Goal: Task Accomplishment & Management: Manage account settings

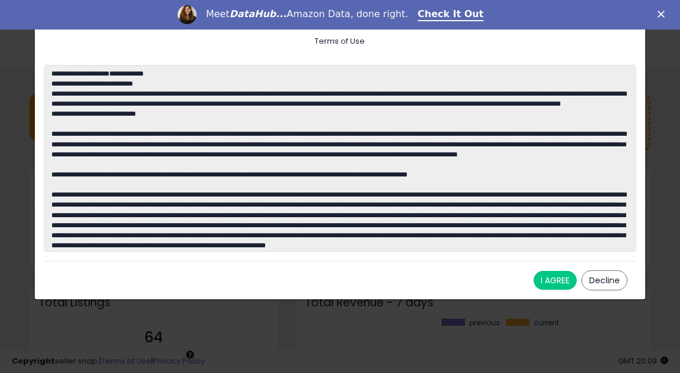
click at [556, 284] on button "I AGREE" at bounding box center [554, 280] width 43 height 19
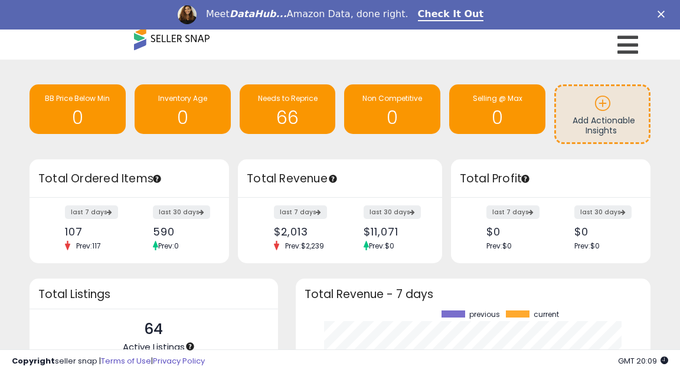
scroll to position [9, 0]
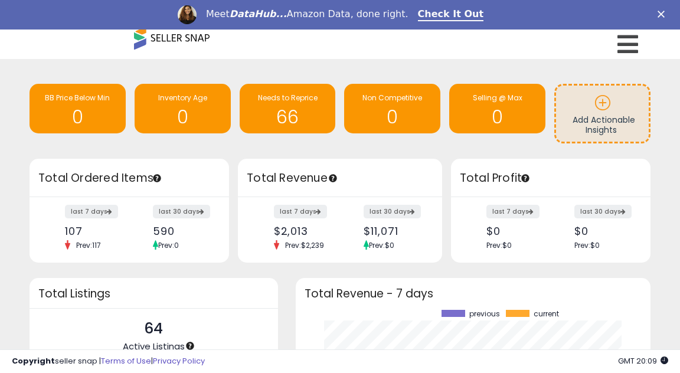
click at [351, 64] on div "Retrieving insights data.. BB Price Below Min 0 Inventory Age 0 Needs to Repric…" at bounding box center [340, 317] width 680 height 516
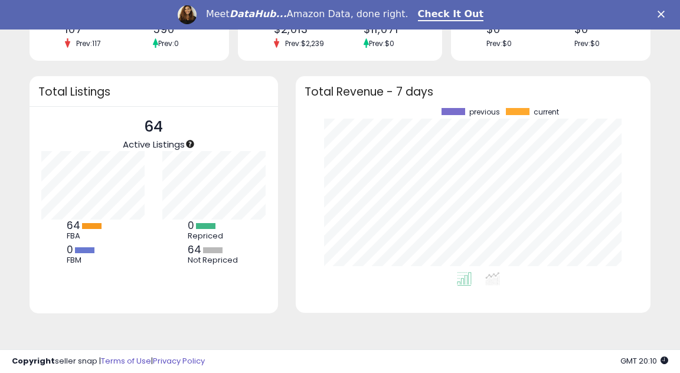
scroll to position [209, 0]
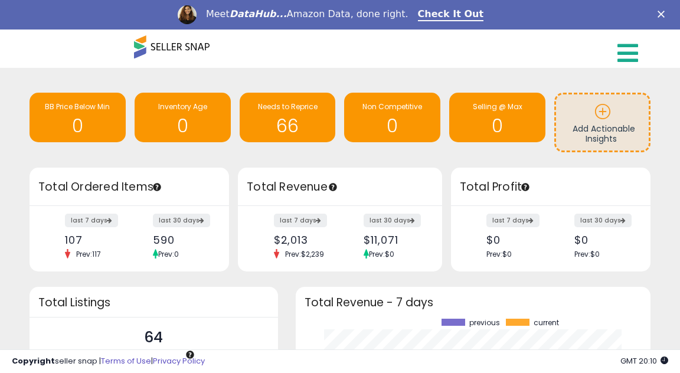
click at [618, 56] on icon at bounding box center [627, 53] width 21 height 24
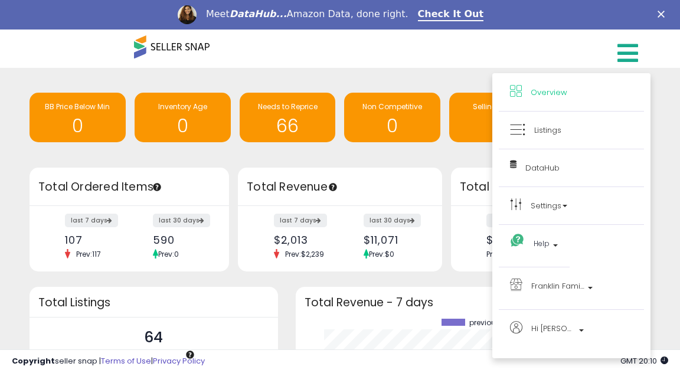
click at [548, 214] on li "Settings Store settings User settings" at bounding box center [570, 206] width 145 height 38
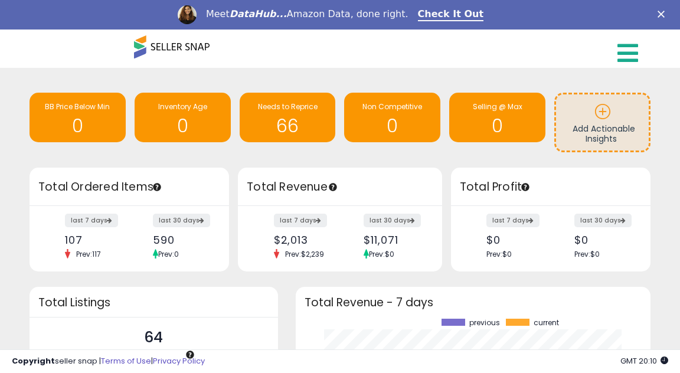
click at [622, 55] on icon at bounding box center [627, 53] width 21 height 24
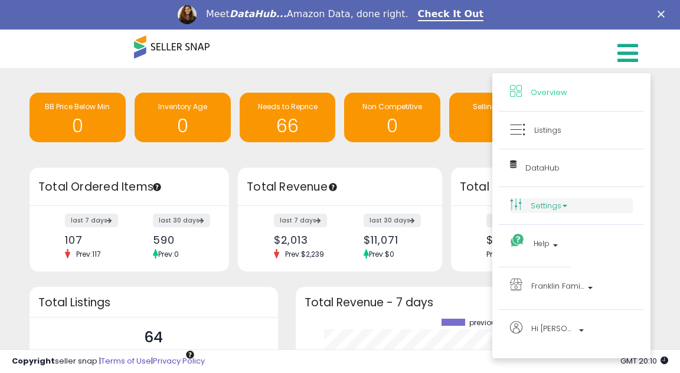
click at [546, 205] on link "Settings" at bounding box center [571, 205] width 123 height 15
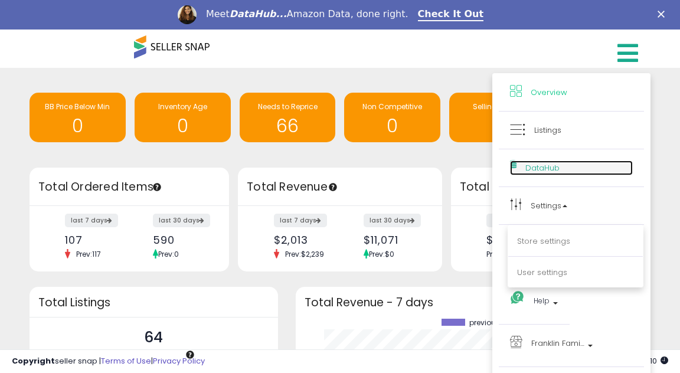
click at [530, 172] on span "DataHub" at bounding box center [542, 167] width 34 height 11
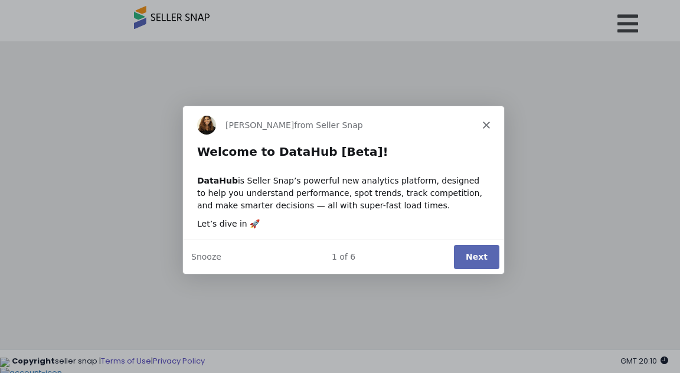
click at [481, 255] on button "Next" at bounding box center [475, 256] width 45 height 24
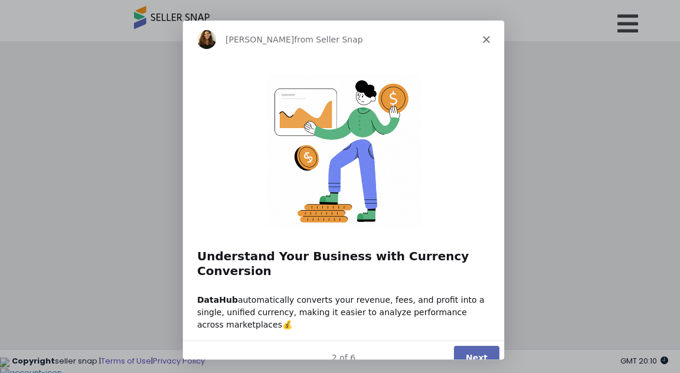
click at [485, 344] on button "Next" at bounding box center [475, 356] width 45 height 24
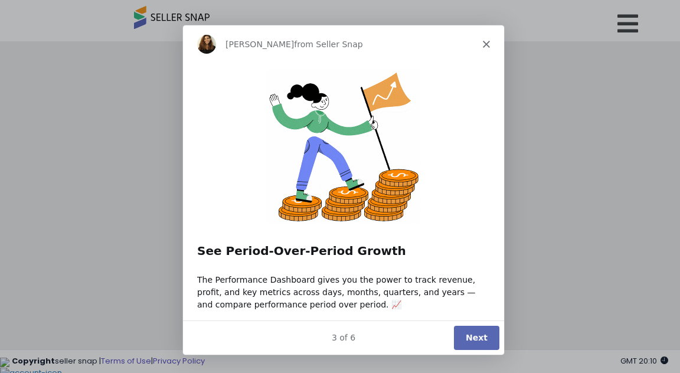
click at [484, 340] on button "Next" at bounding box center [475, 337] width 45 height 24
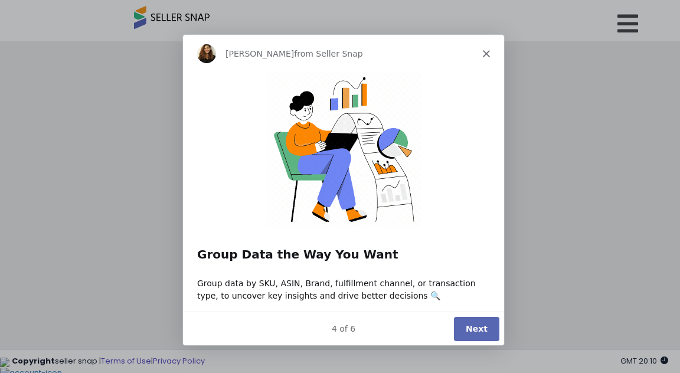
click at [484, 339] on button "Next" at bounding box center [475, 328] width 45 height 24
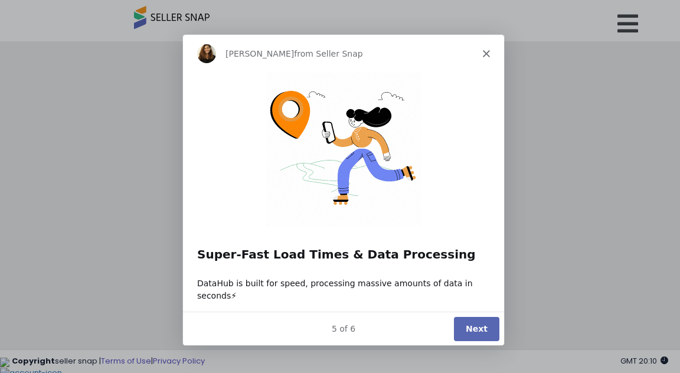
click at [484, 339] on button "Next" at bounding box center [475, 328] width 45 height 24
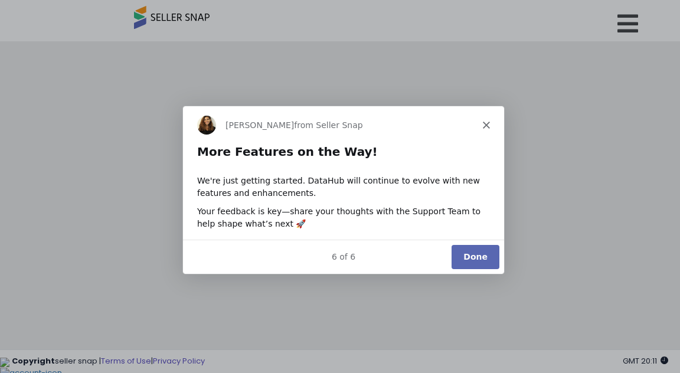
click at [470, 258] on button "Done" at bounding box center [475, 256] width 48 height 24
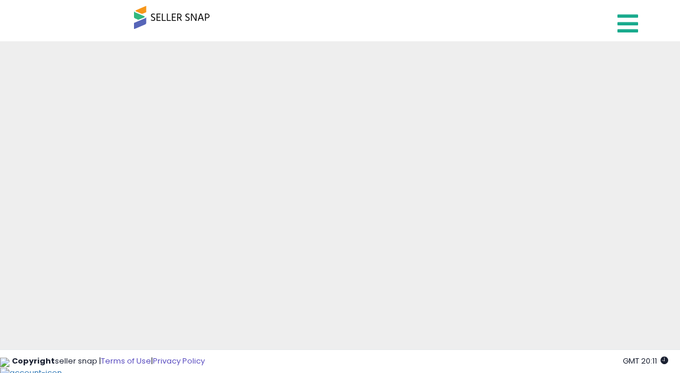
click at [616, 21] on link at bounding box center [629, 20] width 42 height 41
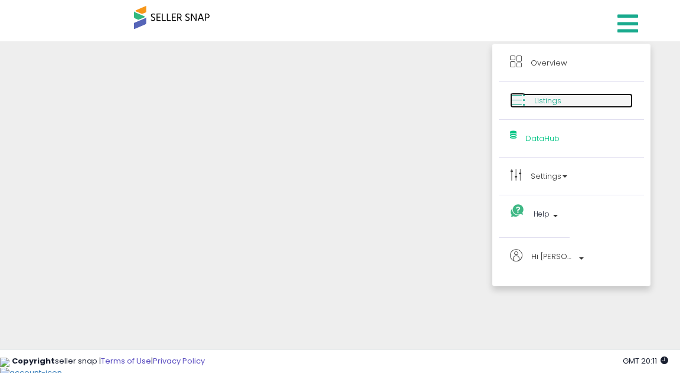
click at [562, 107] on link "Listings" at bounding box center [571, 100] width 123 height 15
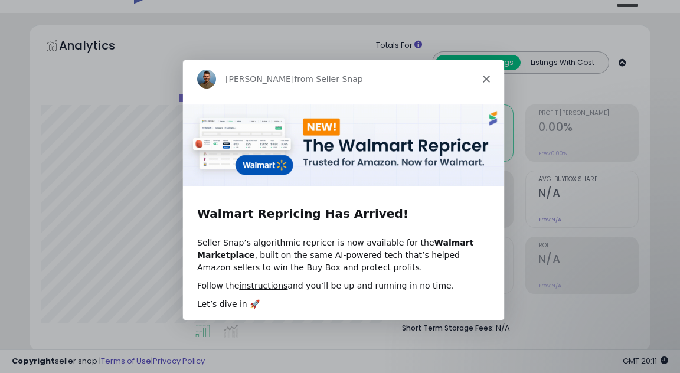
scroll to position [242, 358]
click at [487, 78] on icon "Close" at bounding box center [485, 77] width 7 height 7
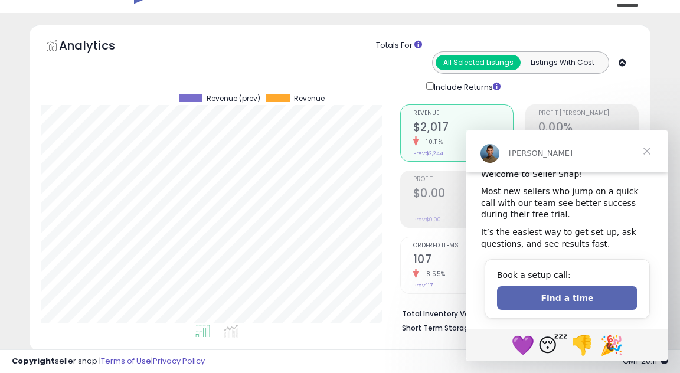
scroll to position [0, 0]
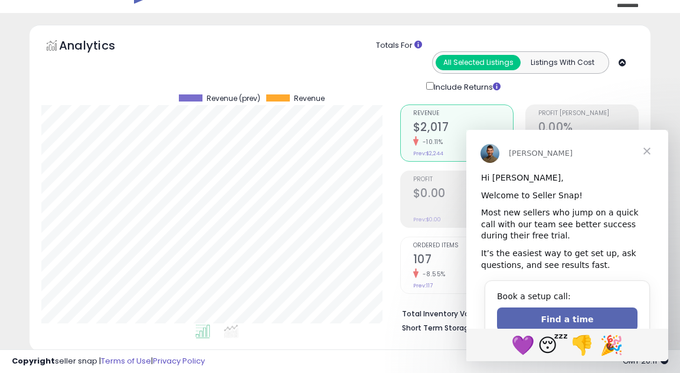
click at [644, 145] on span "Close" at bounding box center [646, 151] width 42 height 42
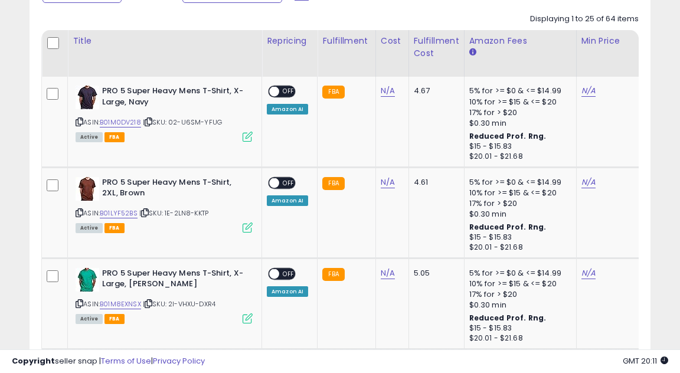
scroll to position [587, 0]
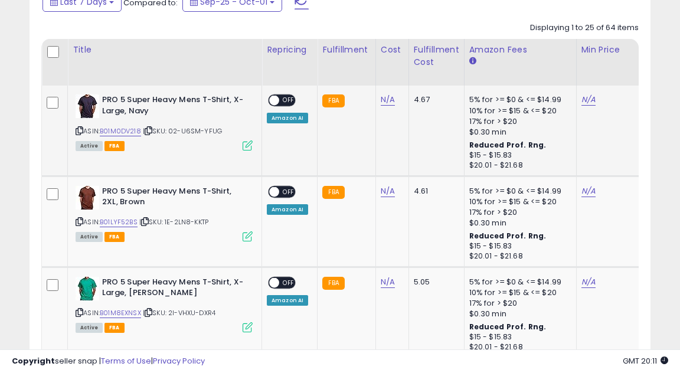
click at [277, 99] on span at bounding box center [274, 101] width 10 height 10
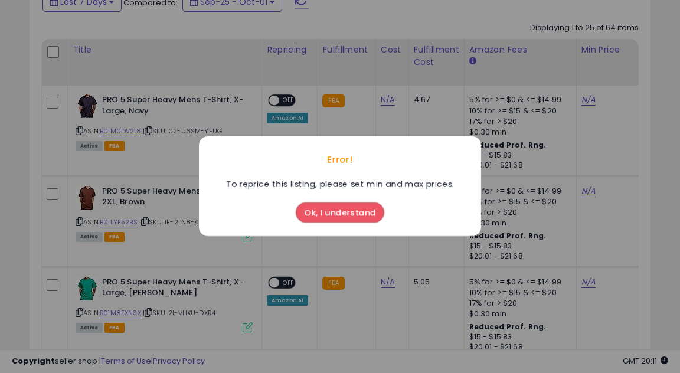
click at [350, 213] on button "Ok, I understand" at bounding box center [340, 213] width 88 height 20
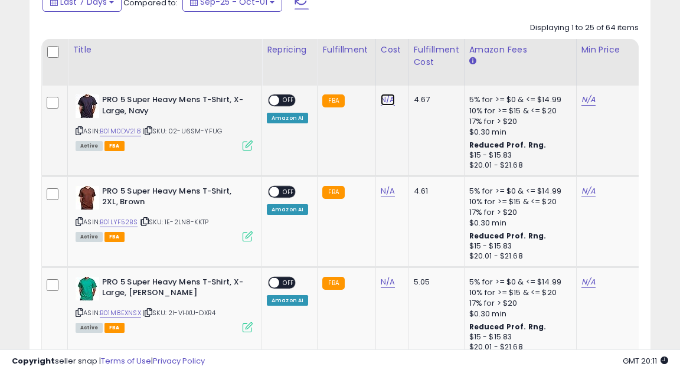
click at [382, 98] on link "N/A" at bounding box center [387, 100] width 14 height 12
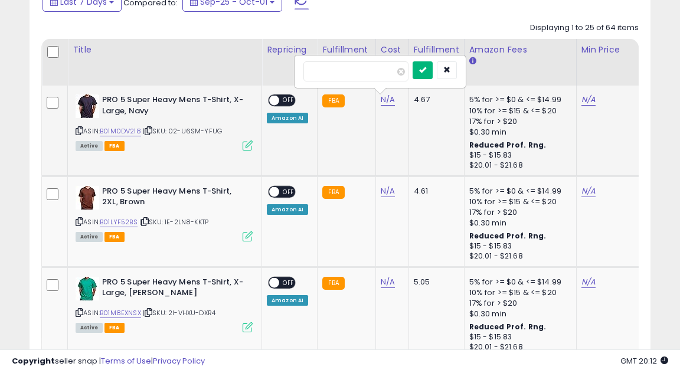
type input "****"
click at [426, 70] on icon "submit" at bounding box center [422, 69] width 7 height 7
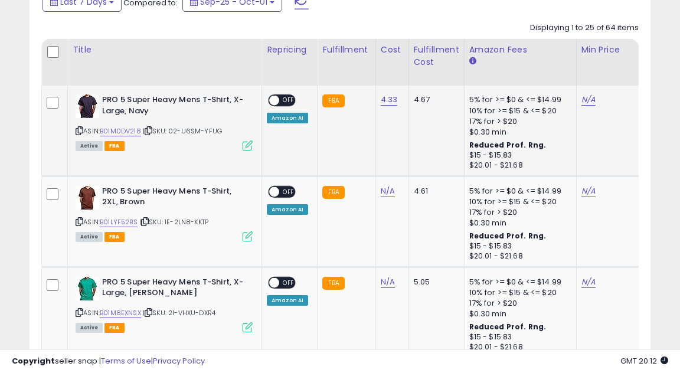
click at [277, 101] on span at bounding box center [274, 101] width 10 height 10
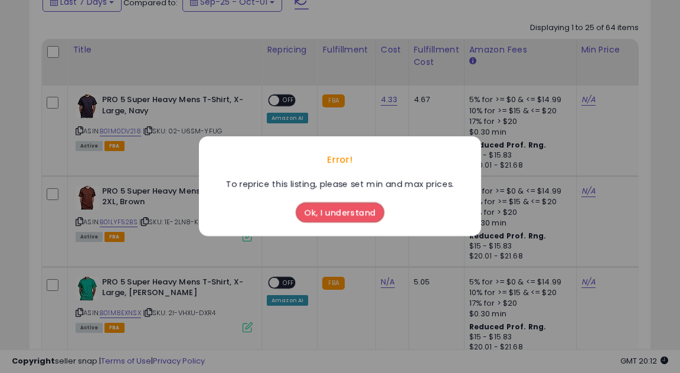
click at [349, 209] on button "Ok, I understand" at bounding box center [340, 213] width 88 height 20
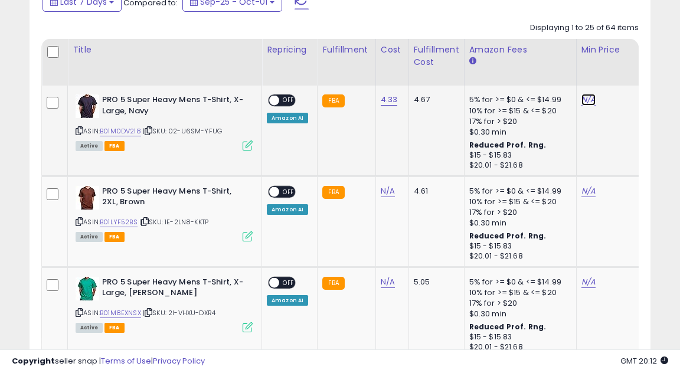
click at [587, 99] on link "N/A" at bounding box center [588, 100] width 14 height 12
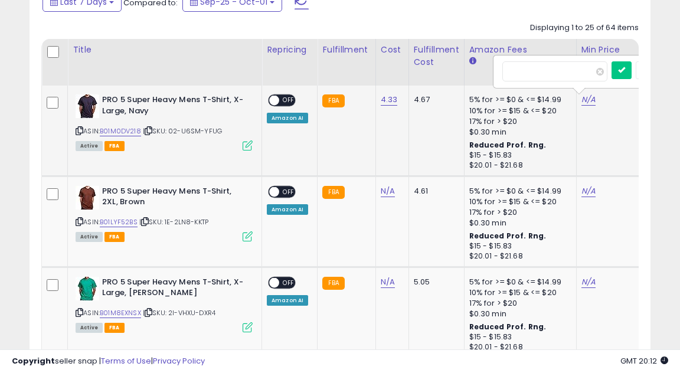
scroll to position [0, 52]
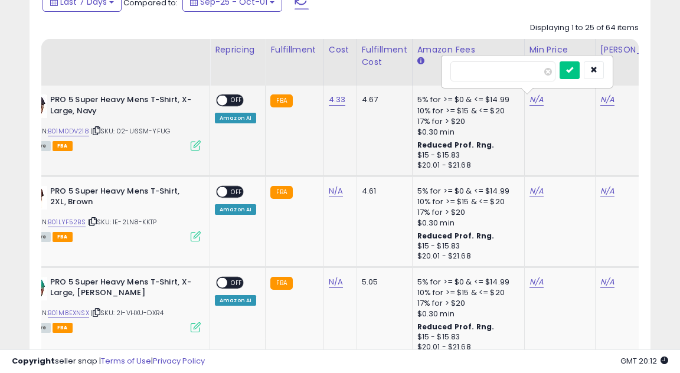
click at [553, 108] on td "N/A" at bounding box center [559, 131] width 71 height 90
click at [531, 99] on link "N/A" at bounding box center [536, 100] width 14 height 12
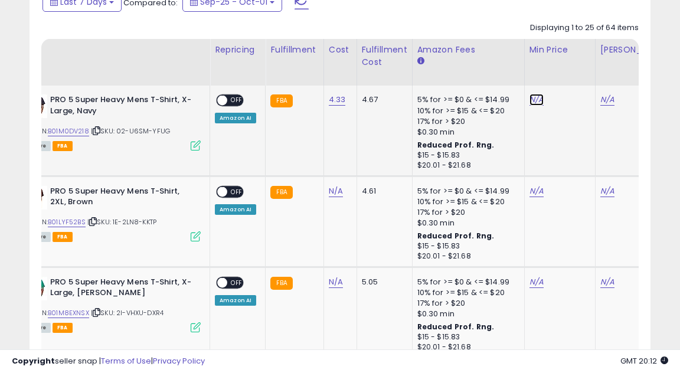
click at [531, 99] on link "N/A" at bounding box center [536, 100] width 14 height 12
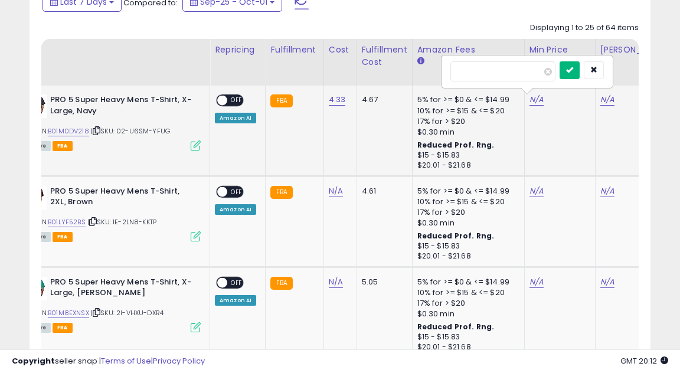
type input "*****"
click at [573, 69] on icon "submit" at bounding box center [569, 69] width 7 height 7
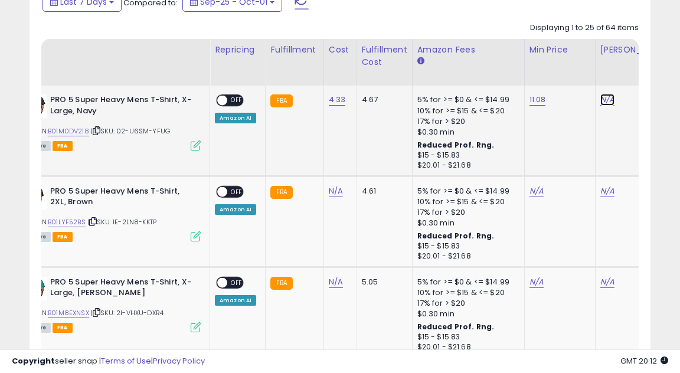
click at [604, 103] on link "N/A" at bounding box center [607, 100] width 14 height 12
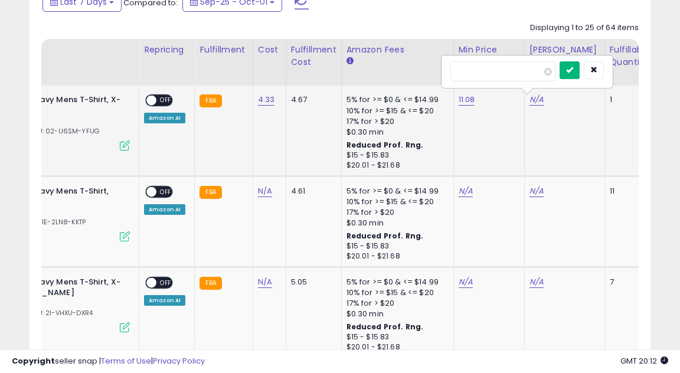
type input "*****"
click at [573, 73] on icon "submit" at bounding box center [569, 69] width 7 height 7
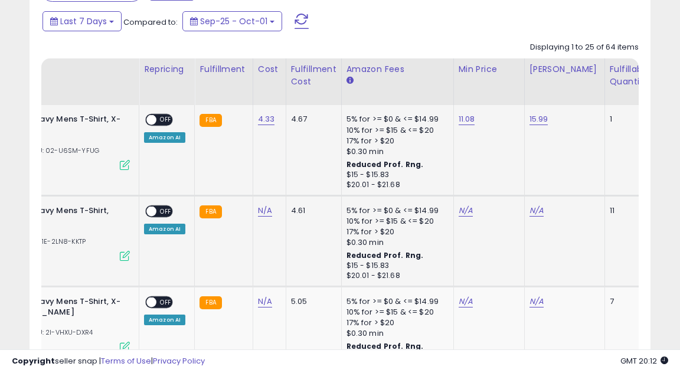
scroll to position [566, 0]
